Goal: Task Accomplishment & Management: Manage account settings

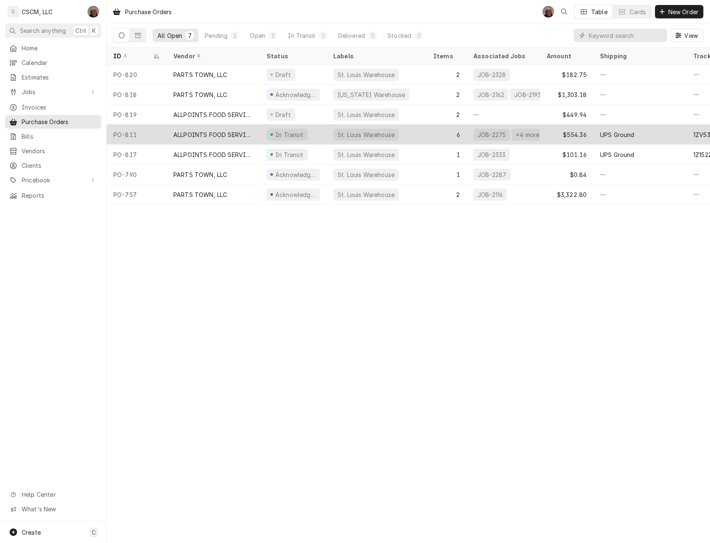
click at [145, 130] on div "PO-811" at bounding box center [137, 135] width 60 height 20
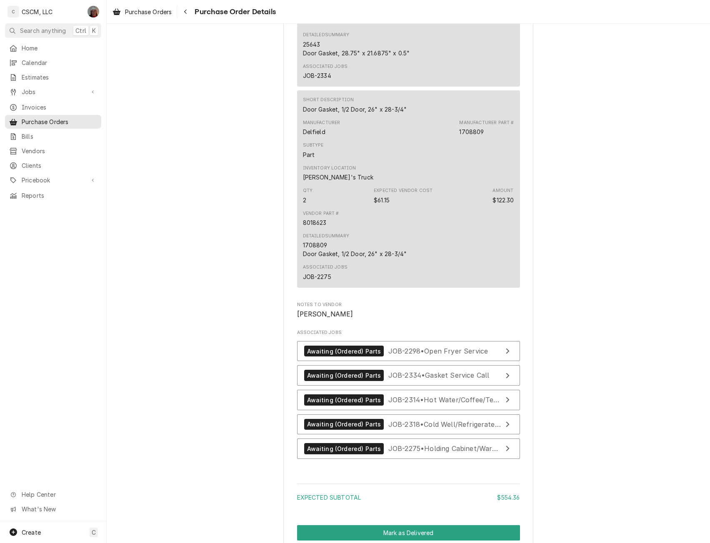
scroll to position [1640, 0]
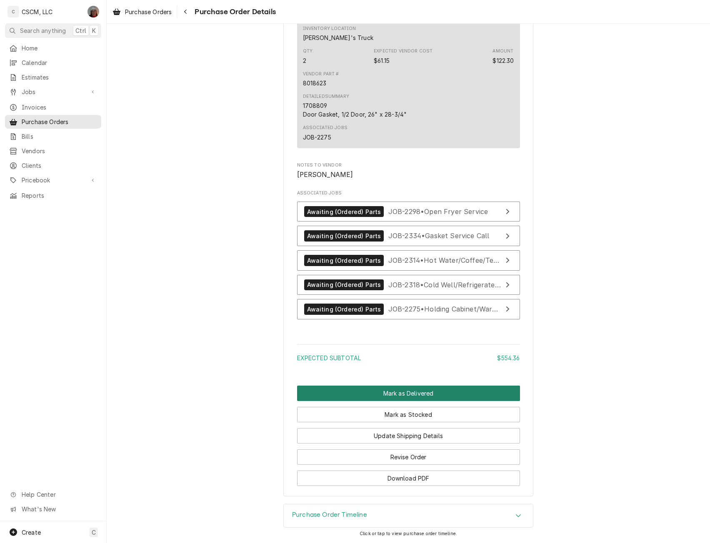
click at [407, 394] on button "Mark as Delivered" at bounding box center [408, 393] width 223 height 15
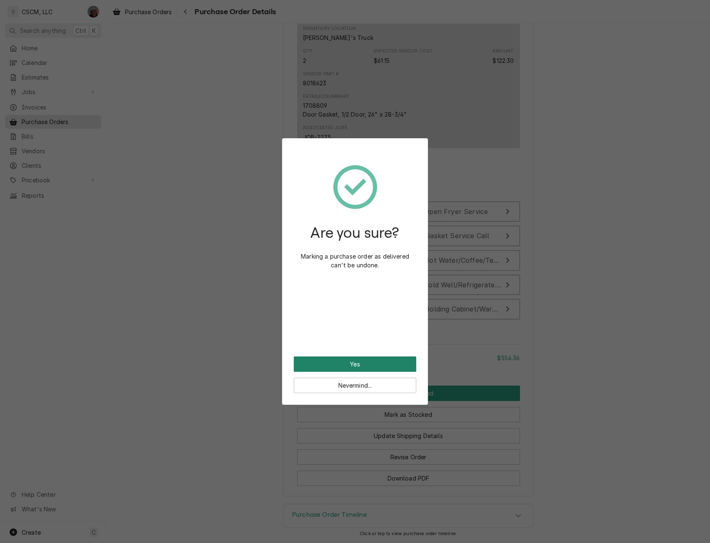
click at [369, 359] on button "Yes" at bounding box center [355, 364] width 122 height 15
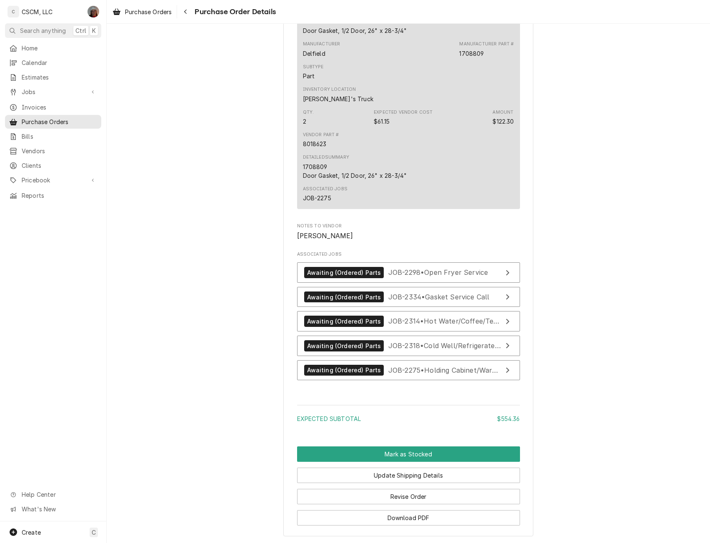
scroll to position [1591, 0]
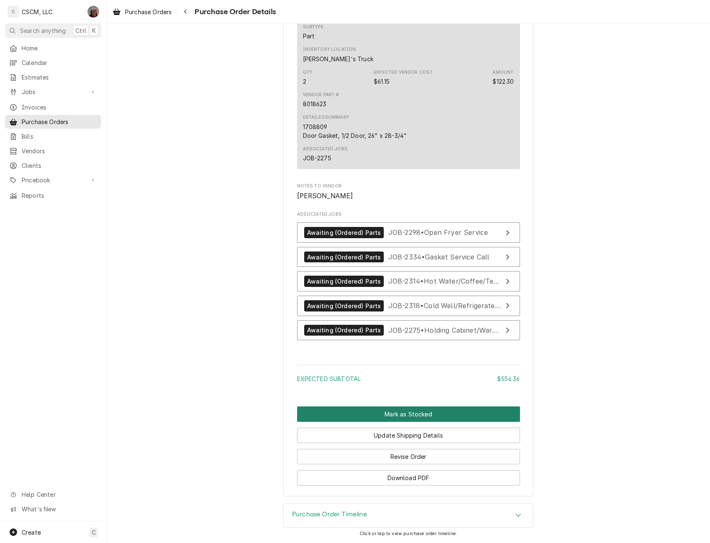
click at [396, 413] on button "Mark as Stocked" at bounding box center [408, 414] width 223 height 15
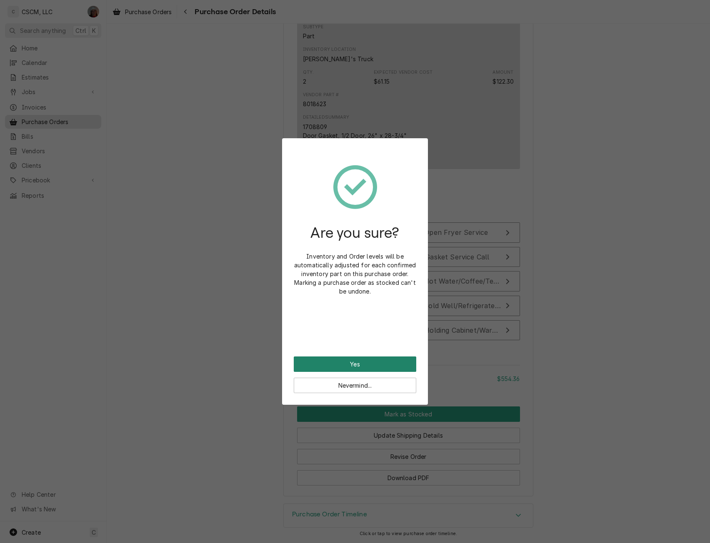
click at [365, 361] on button "Yes" at bounding box center [355, 364] width 122 height 15
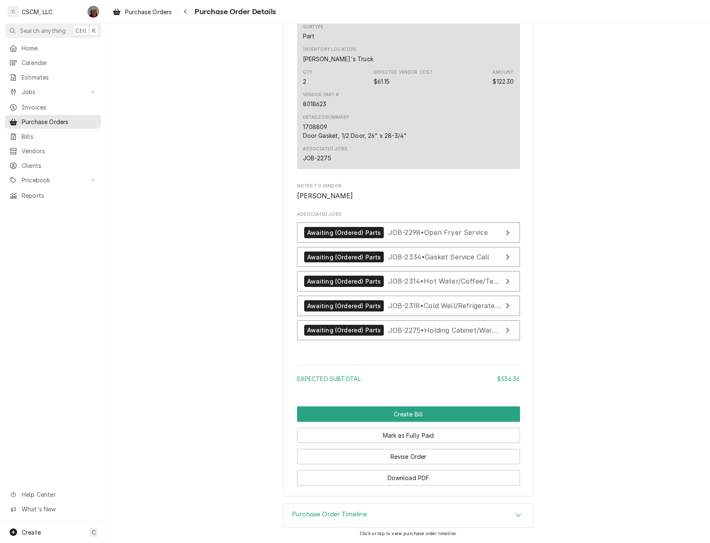
scroll to position [1591, 0]
click at [392, 413] on button "Create Bill" at bounding box center [408, 414] width 223 height 15
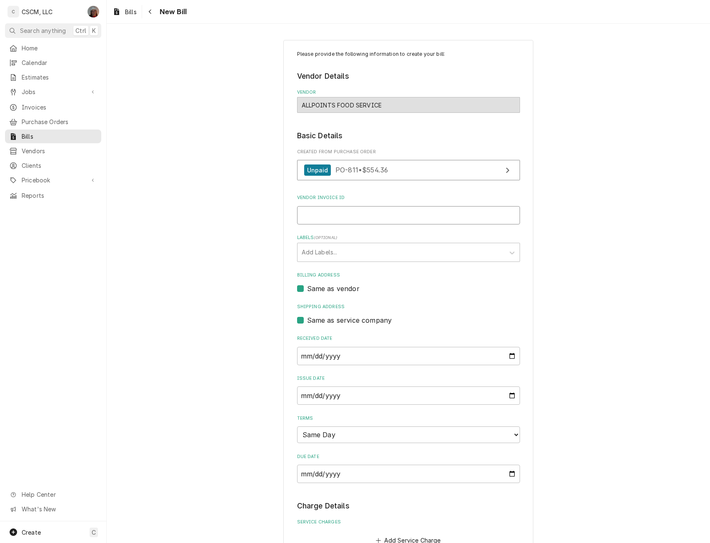
click at [339, 217] on input "Vendor Invoice ID" at bounding box center [408, 215] width 223 height 18
paste input "71848386-00"
type input "71848386-00"
click at [470, 255] on div "Labels" at bounding box center [401, 252] width 199 height 15
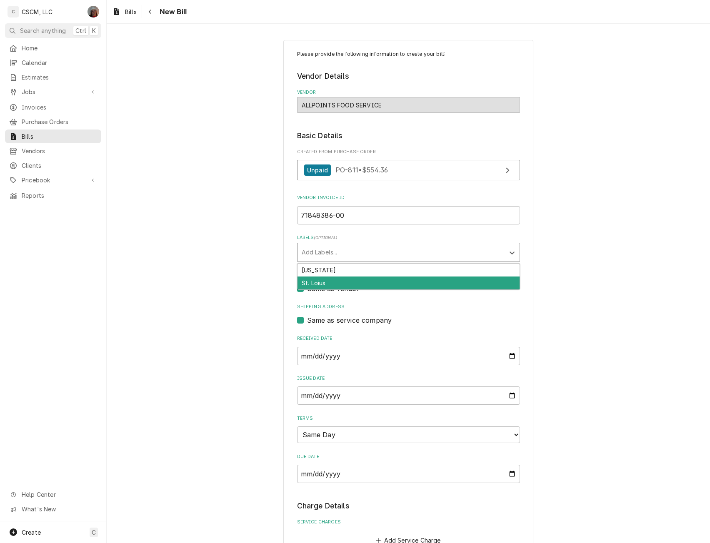
click at [447, 277] on div "St. Loius" at bounding box center [408, 283] width 222 height 13
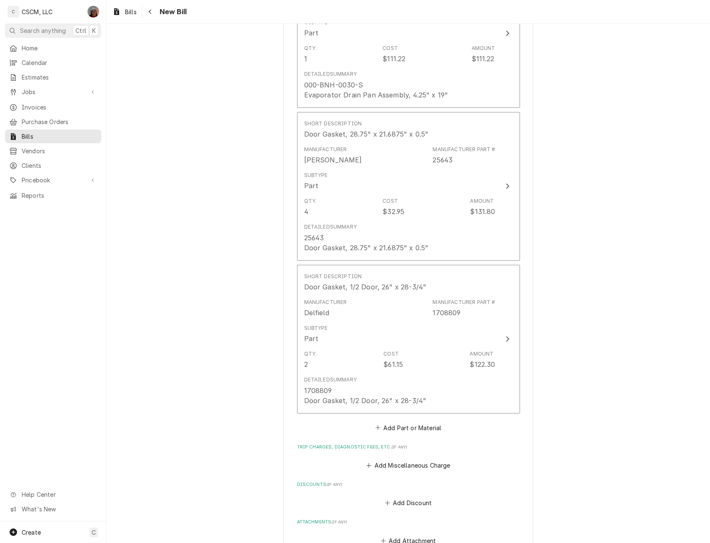
scroll to position [1188, 0]
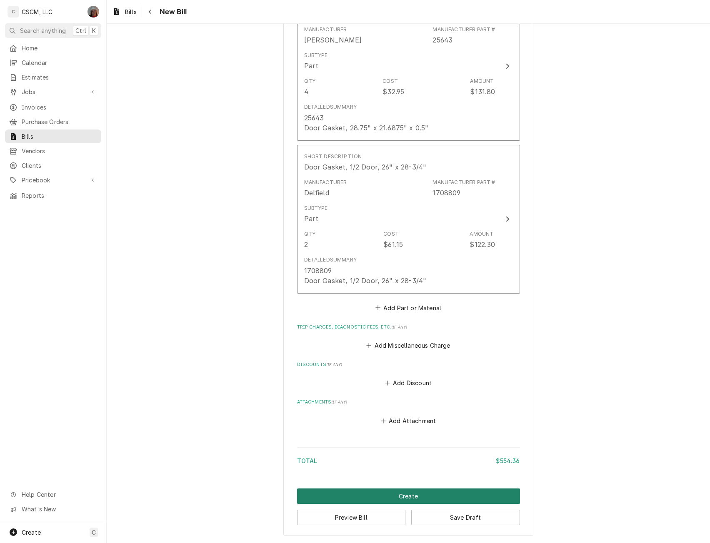
click at [404, 494] on button "Create" at bounding box center [408, 496] width 223 height 15
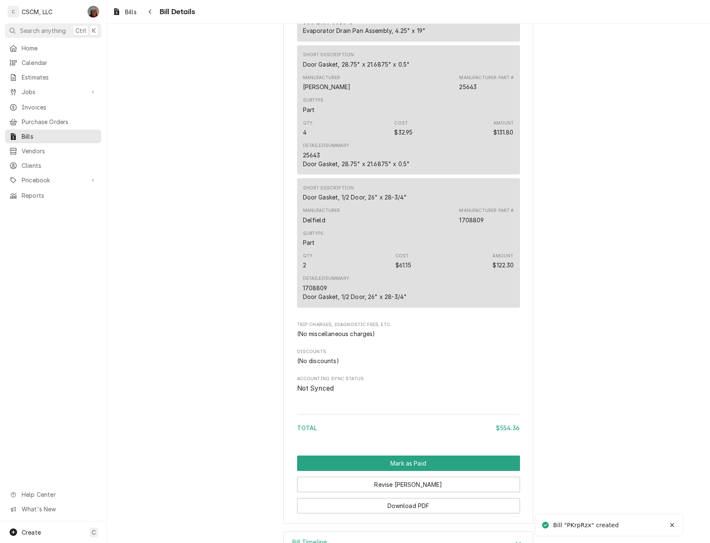
scroll to position [998, 0]
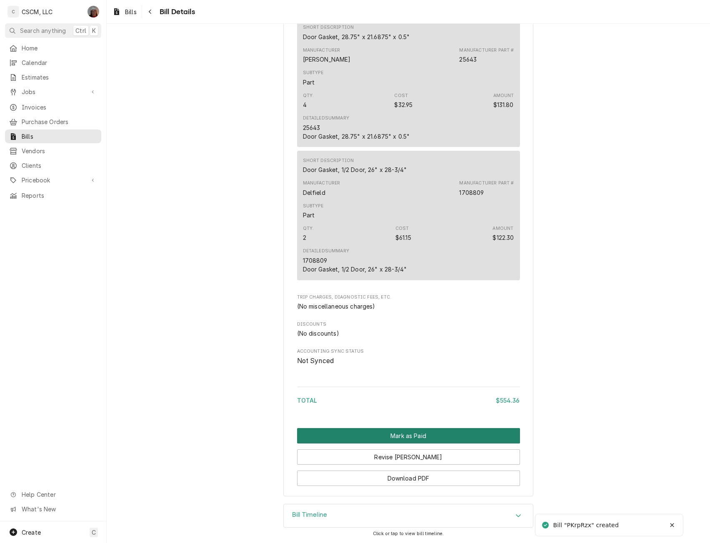
click at [390, 437] on button "Mark as Paid" at bounding box center [408, 435] width 223 height 15
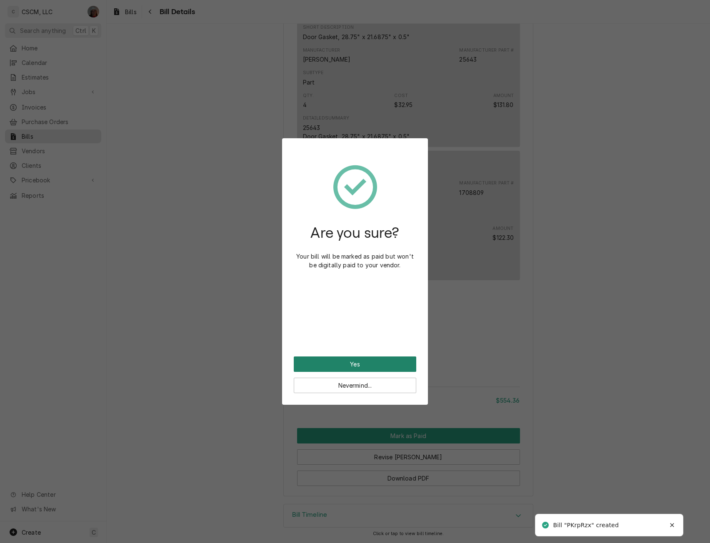
click at [358, 362] on button "Yes" at bounding box center [355, 364] width 122 height 15
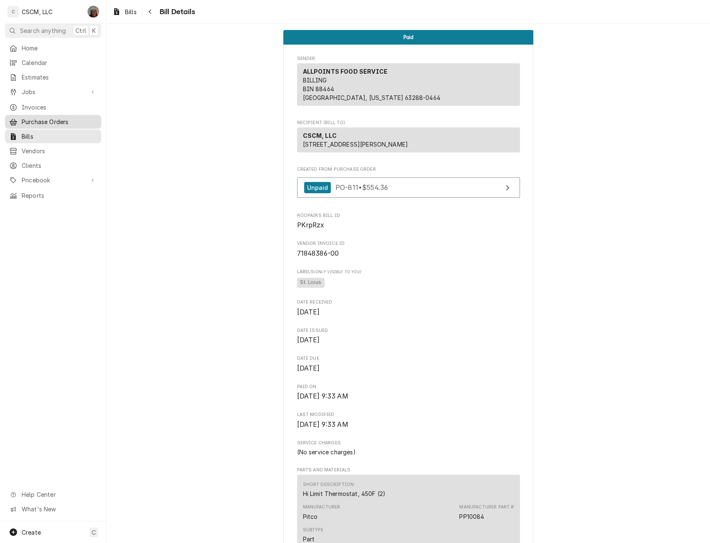
click at [43, 117] on span "Purchase Orders" at bounding box center [59, 121] width 75 height 9
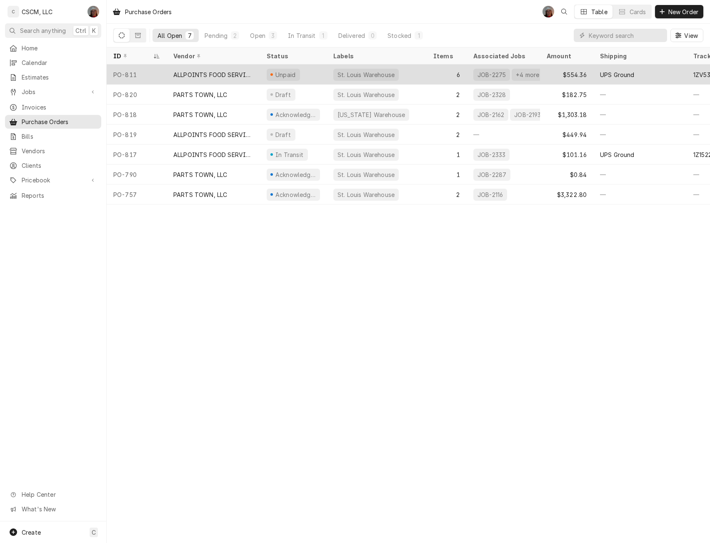
click at [221, 71] on div "ALLPOINTS FOOD SERVICE" at bounding box center [213, 74] width 80 height 9
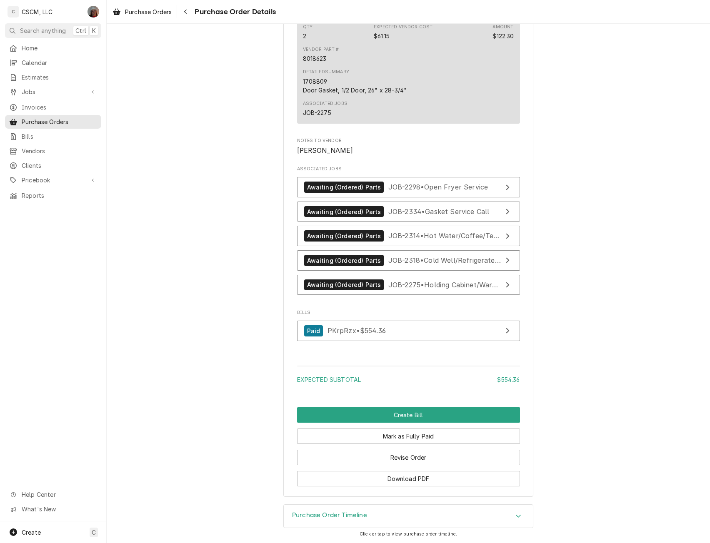
scroll to position [1637, 0]
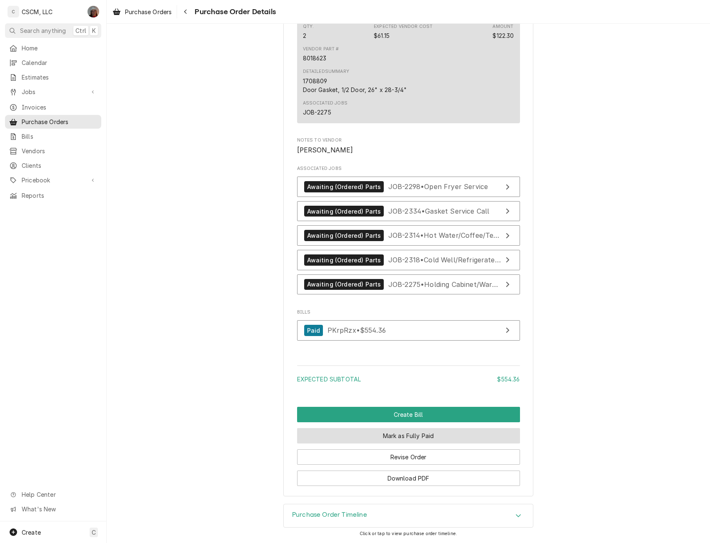
click at [406, 434] on button "Mark as Fully Paid" at bounding box center [408, 435] width 223 height 15
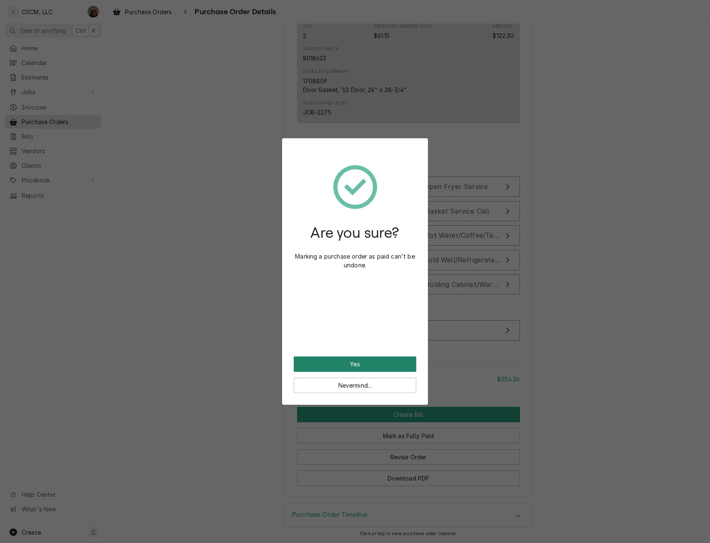
click at [344, 360] on button "Yes" at bounding box center [355, 364] width 122 height 15
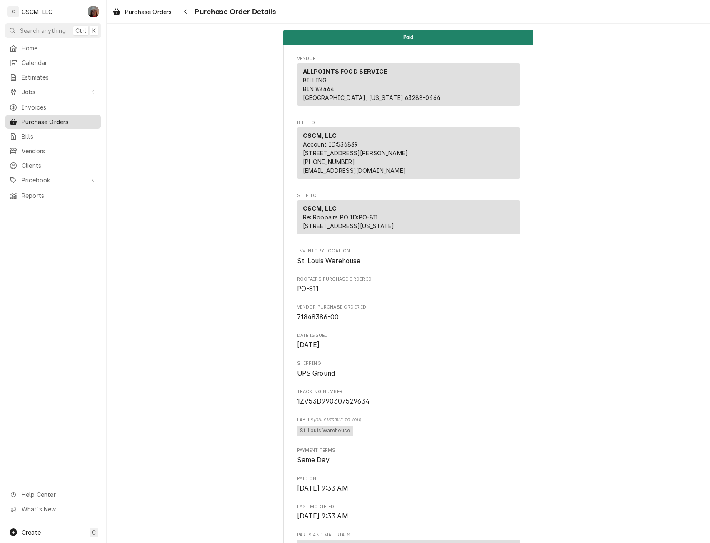
click at [39, 119] on span "Purchase Orders" at bounding box center [59, 121] width 75 height 9
